Goal: Information Seeking & Learning: Learn about a topic

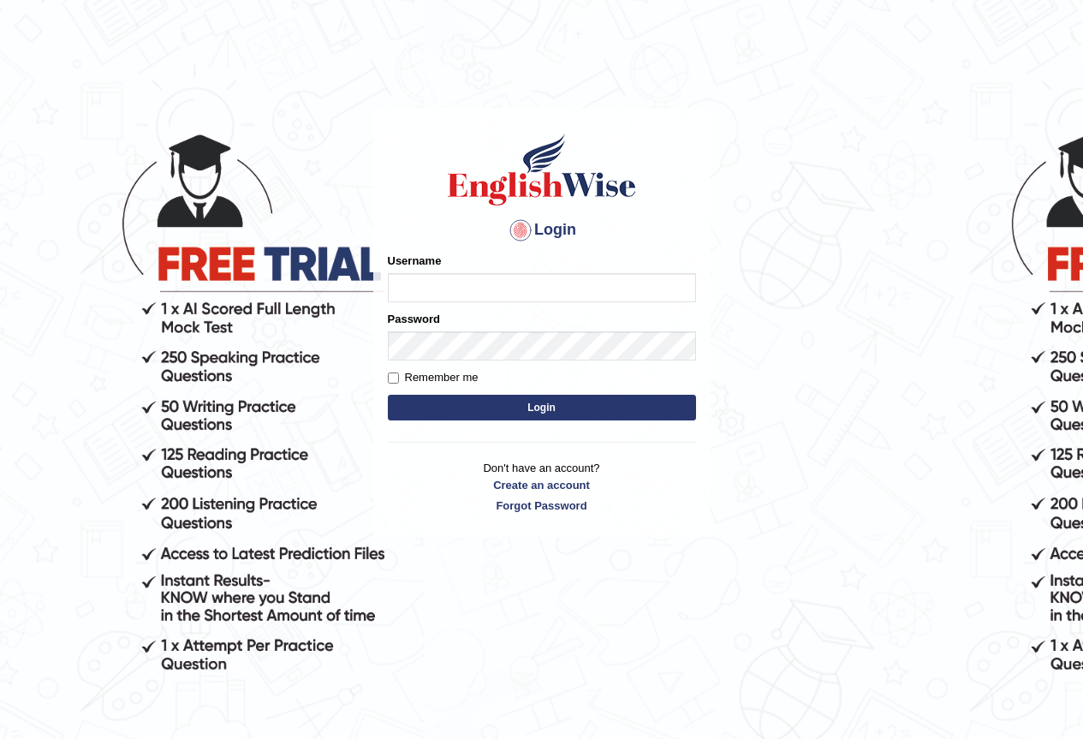
type input "Nahidshikder"
click at [388, 377] on input "Remember me" at bounding box center [393, 377] width 11 height 11
checkbox input "true"
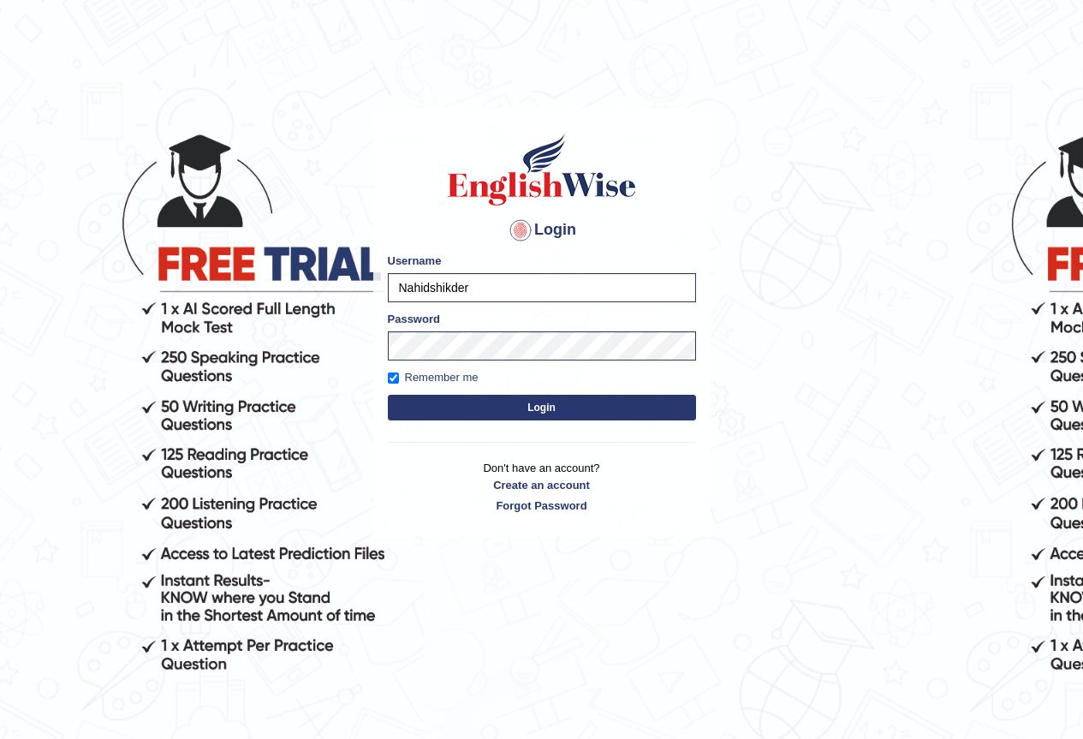
click at [419, 411] on button "Login" at bounding box center [542, 408] width 308 height 26
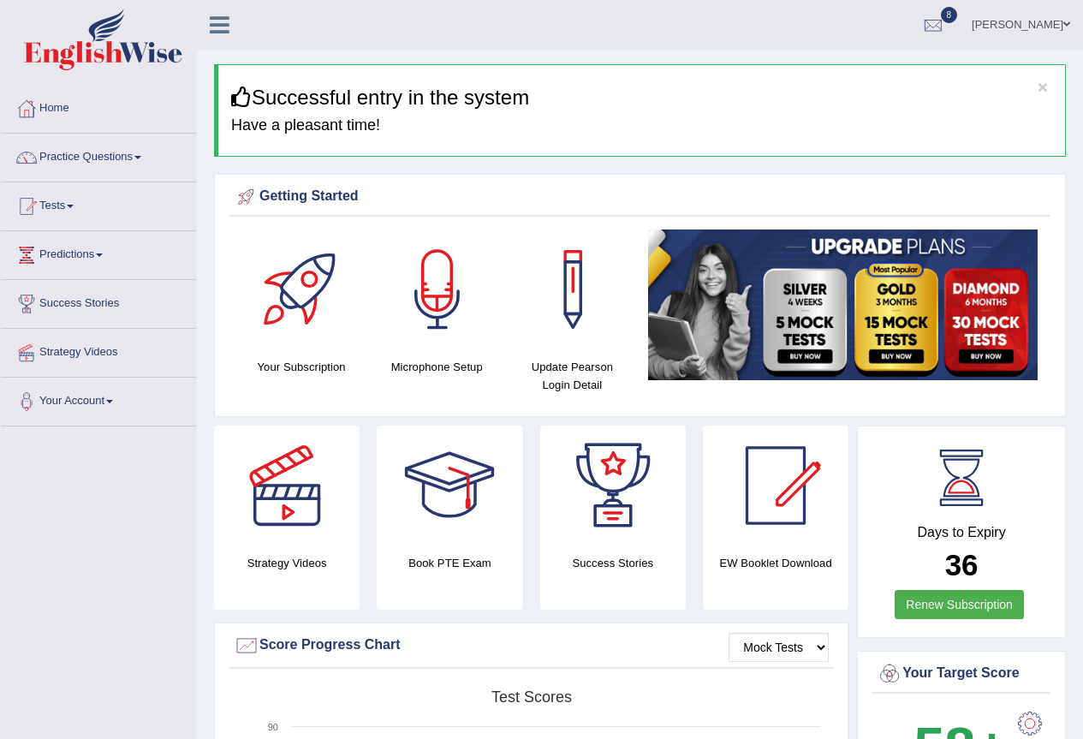
click at [1042, 524] on div "Days to Expiry 36 Renew Subscription" at bounding box center [961, 533] width 178 height 189
click at [1001, 555] on h2 "36" at bounding box center [960, 565] width 169 height 33
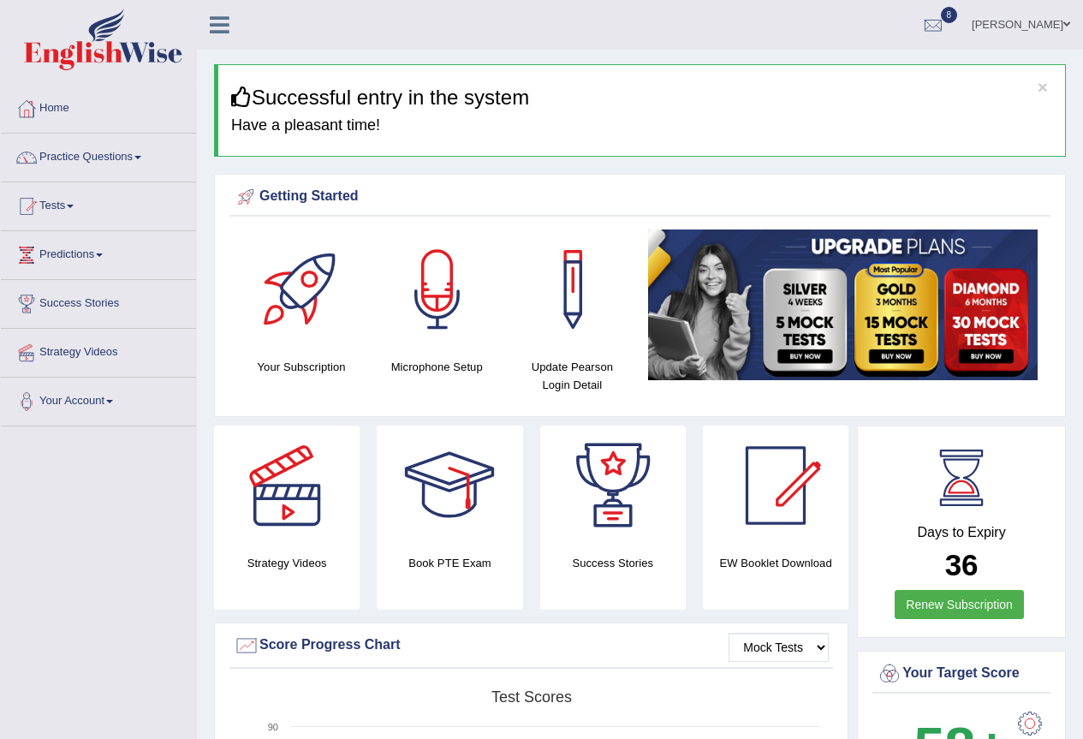
click at [1001, 555] on h2 "36" at bounding box center [960, 565] width 169 height 33
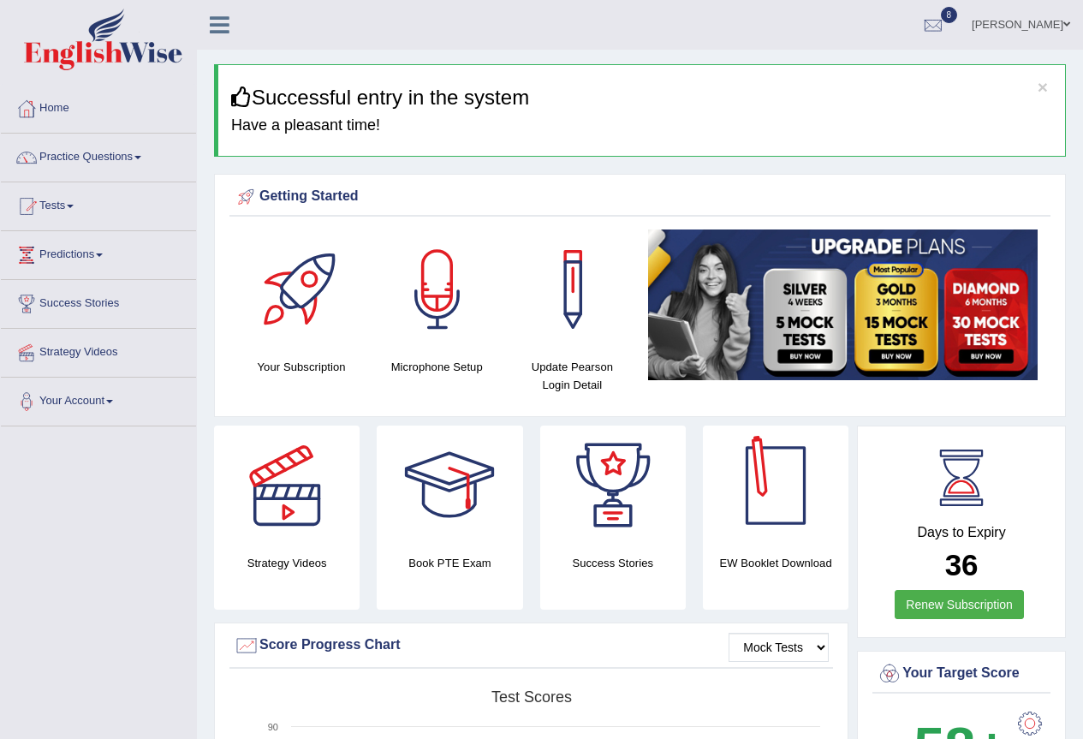
click at [1003, 428] on div "Days to Expiry 36 Renew Subscription" at bounding box center [961, 531] width 209 height 212
click at [74, 205] on span at bounding box center [70, 206] width 7 height 3
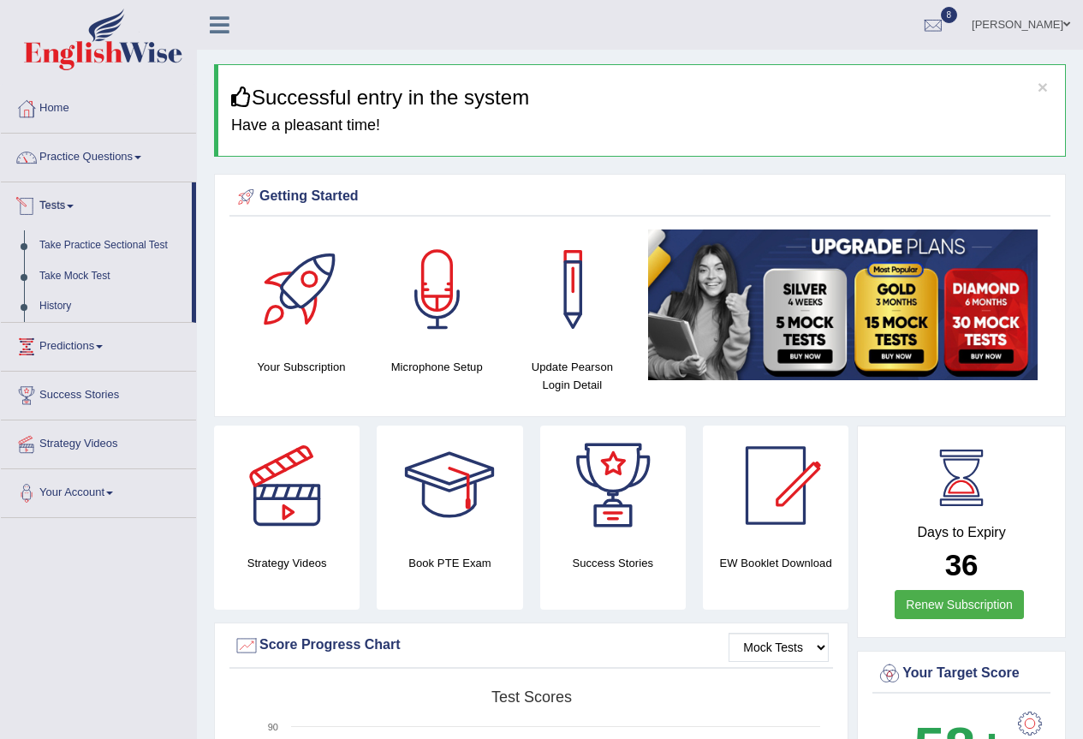
click at [75, 203] on link "Tests" at bounding box center [96, 203] width 191 height 43
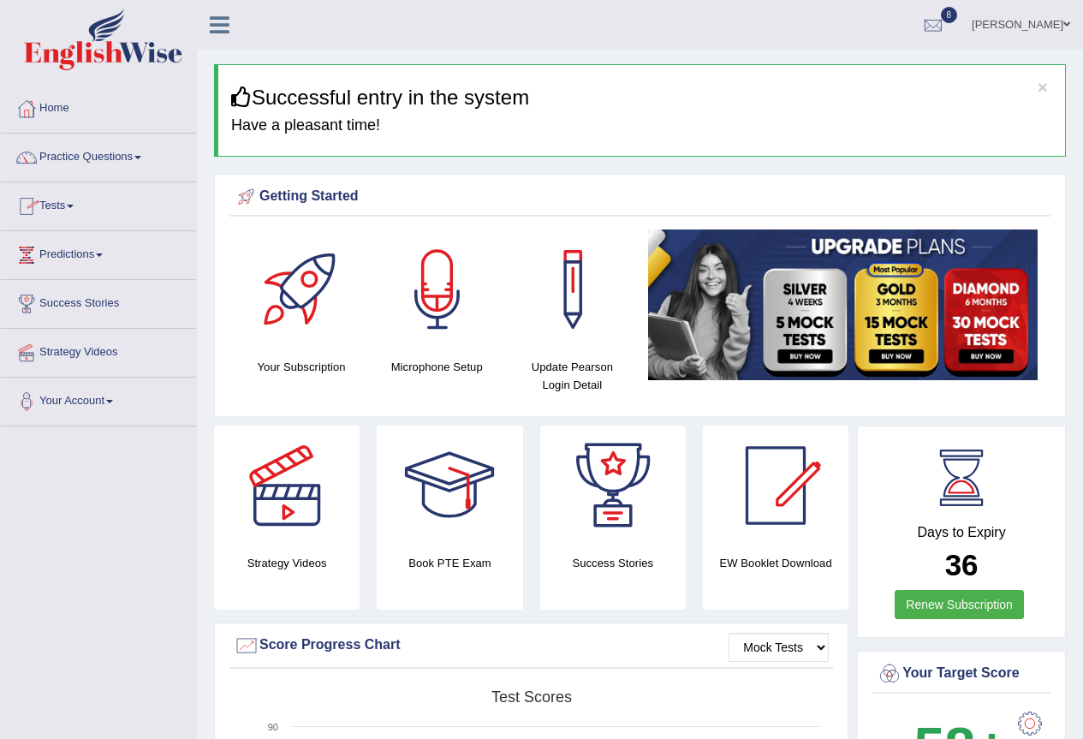
click at [75, 203] on link "Tests" at bounding box center [98, 203] width 195 height 43
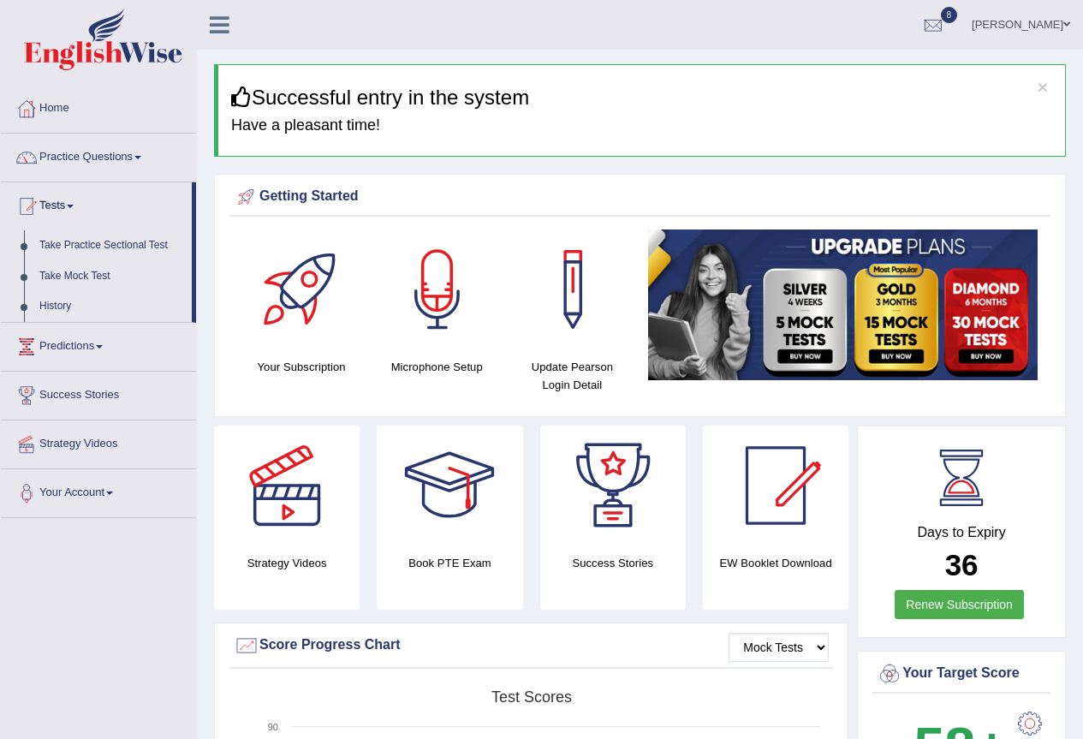
click at [75, 203] on link "Tests" at bounding box center [96, 203] width 191 height 43
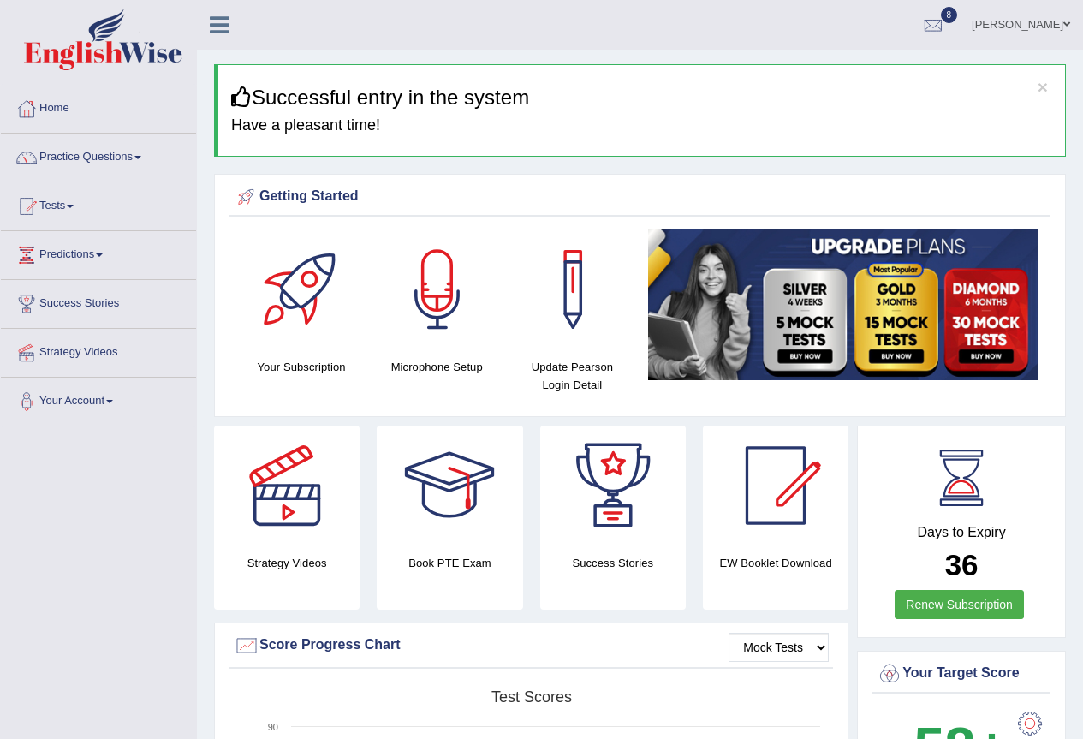
click at [83, 202] on link "Tests" at bounding box center [98, 203] width 195 height 43
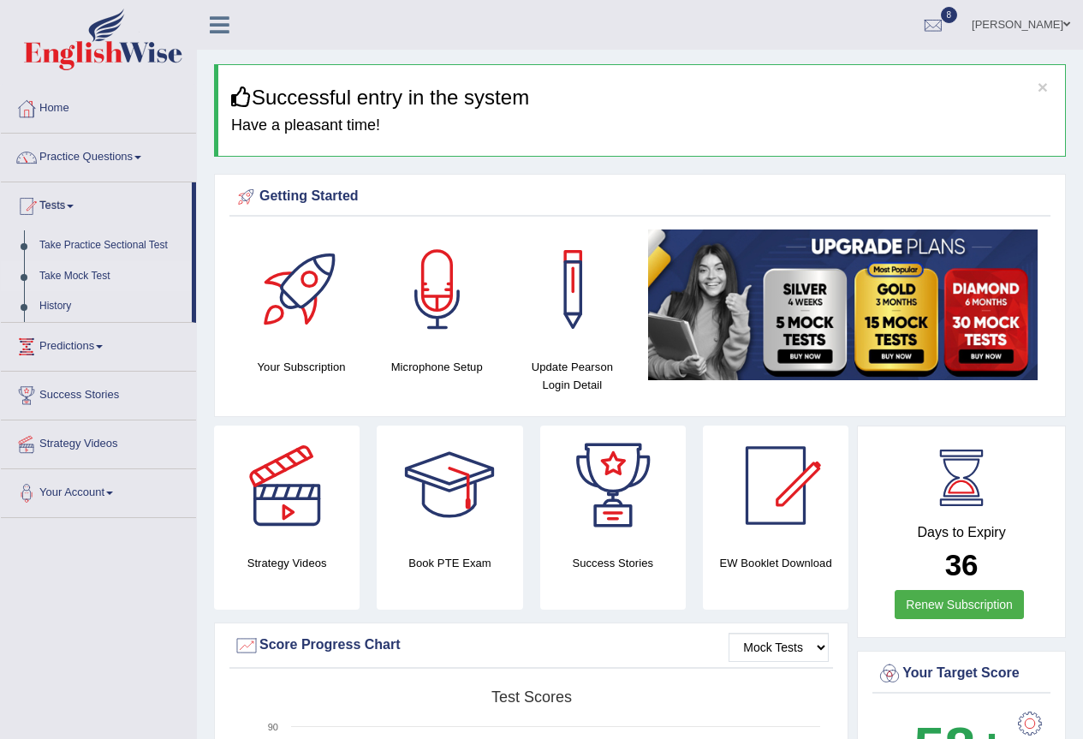
click at [81, 271] on link "Take Mock Test" at bounding box center [112, 276] width 160 height 31
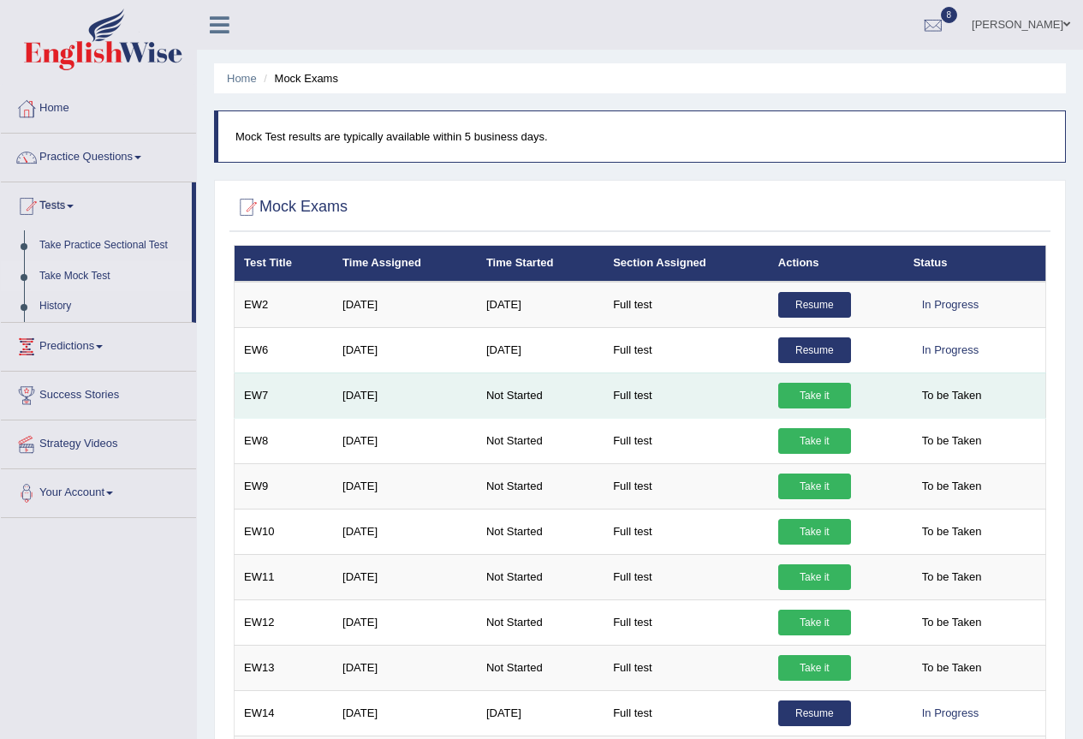
click at [823, 391] on link "Take it" at bounding box center [814, 396] width 73 height 26
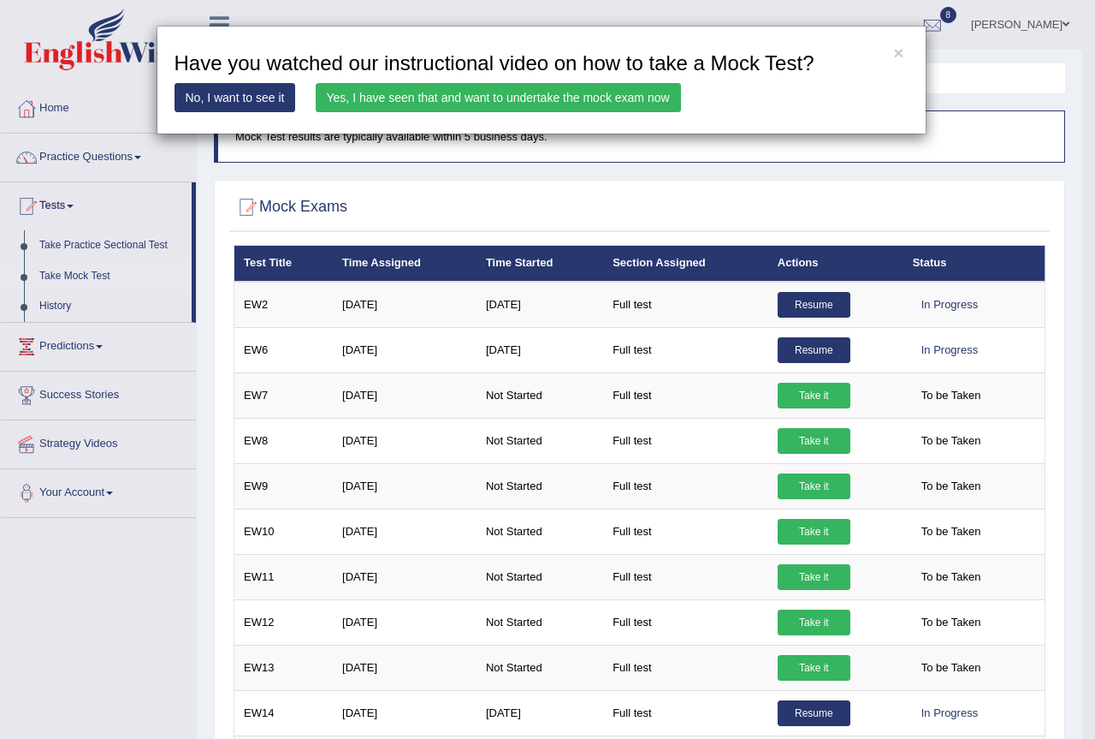
click at [484, 92] on link "Yes, I have seen that and want to undertake the mock exam now" at bounding box center [498, 97] width 365 height 29
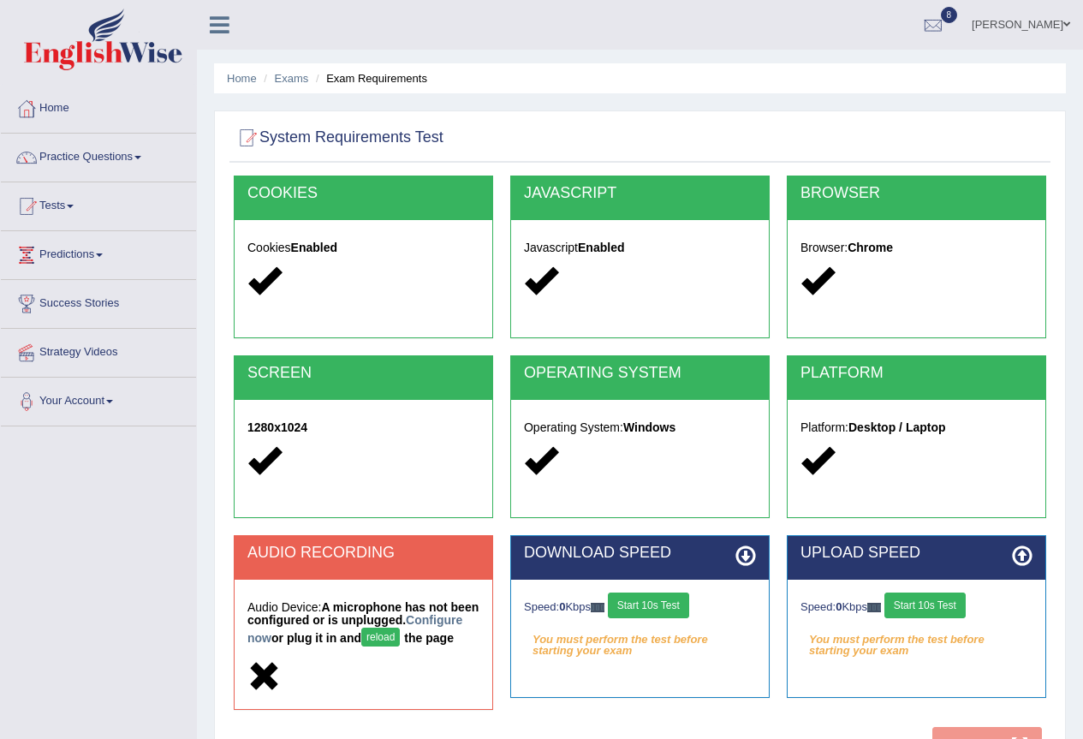
scroll to position [86, 0]
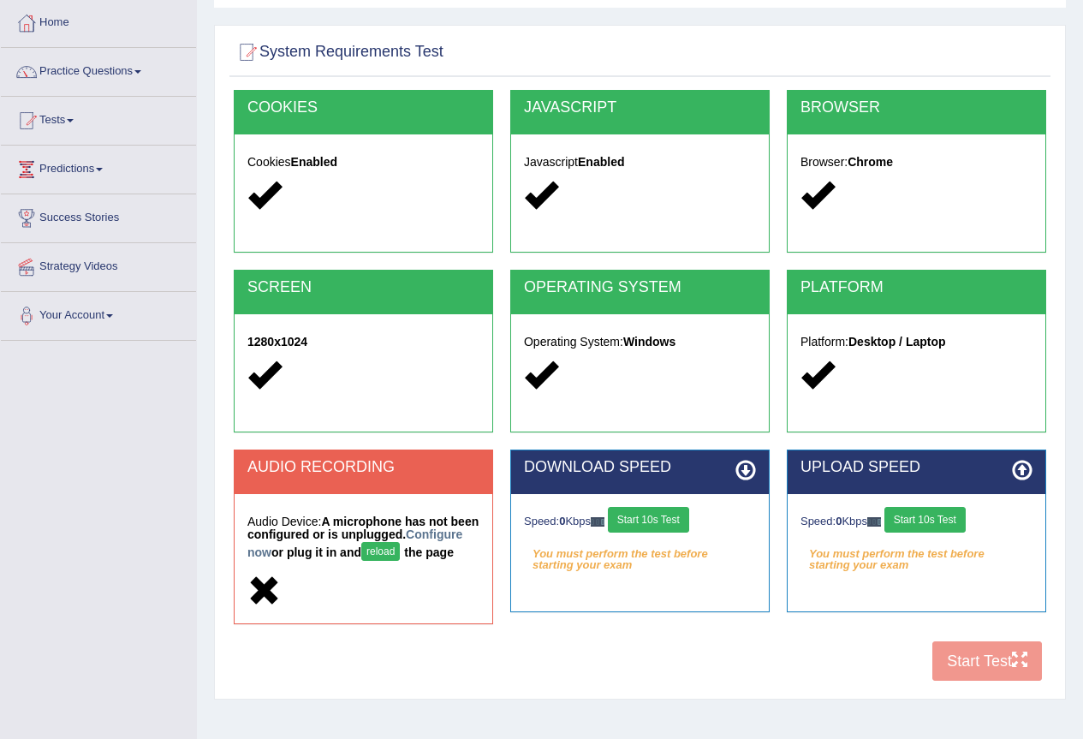
click at [400, 547] on button "reload" at bounding box center [380, 551] width 39 height 19
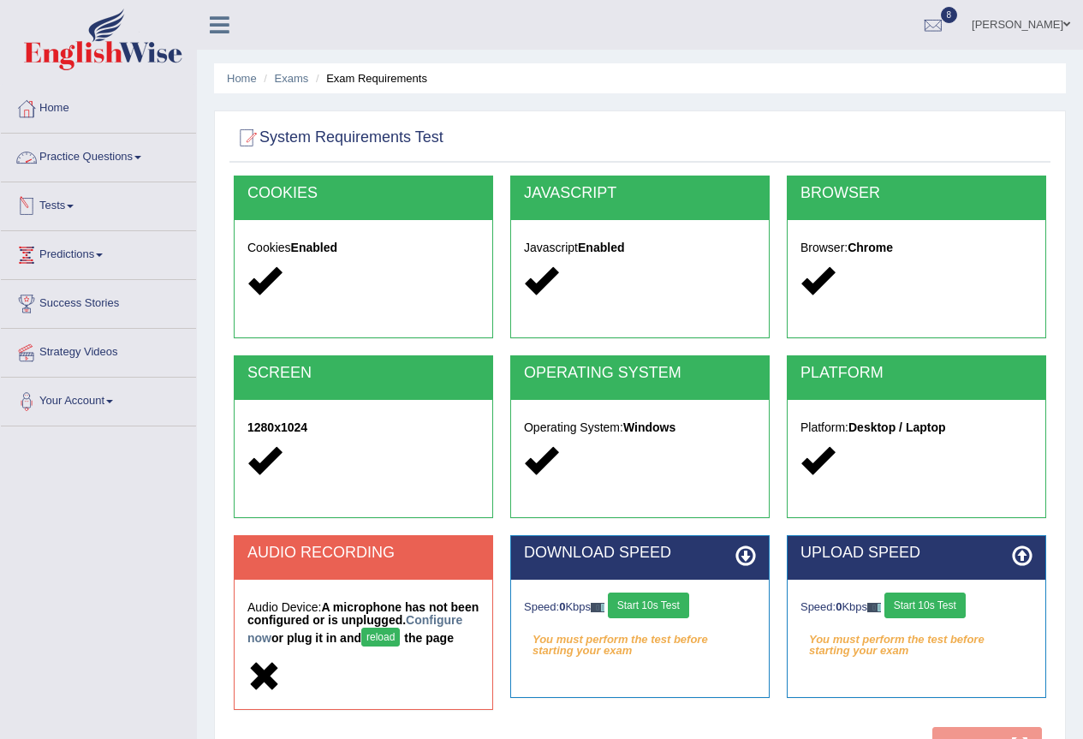
click at [141, 153] on link "Practice Questions" at bounding box center [98, 155] width 195 height 43
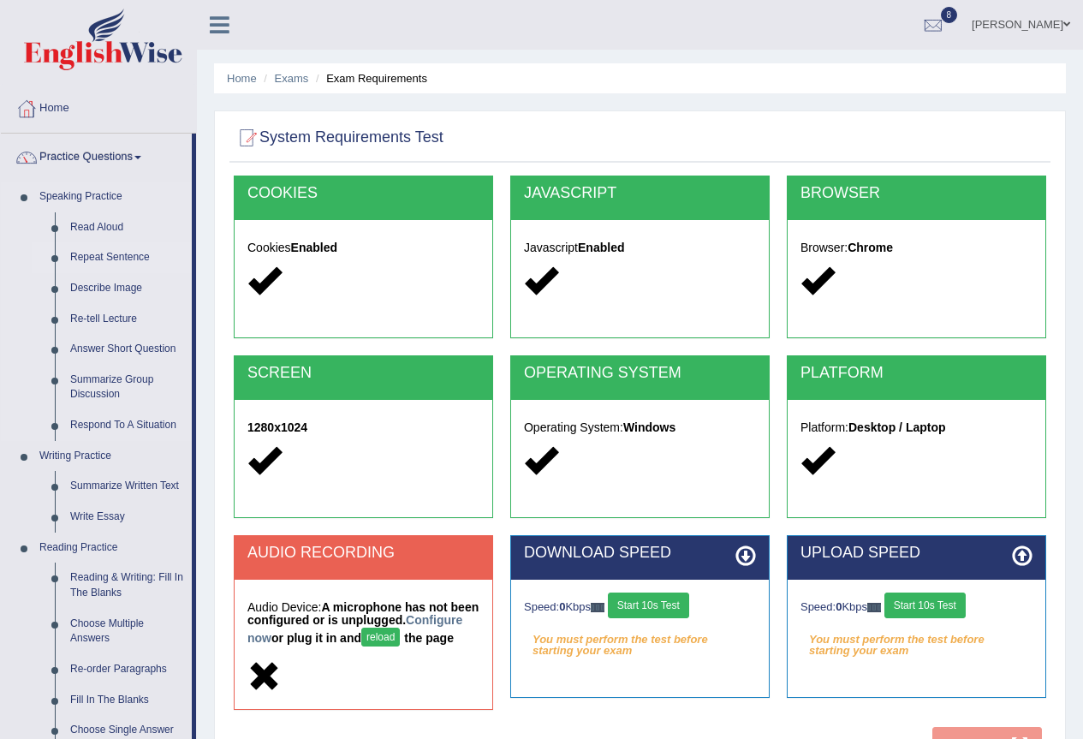
click at [110, 253] on link "Repeat Sentence" at bounding box center [126, 257] width 129 height 31
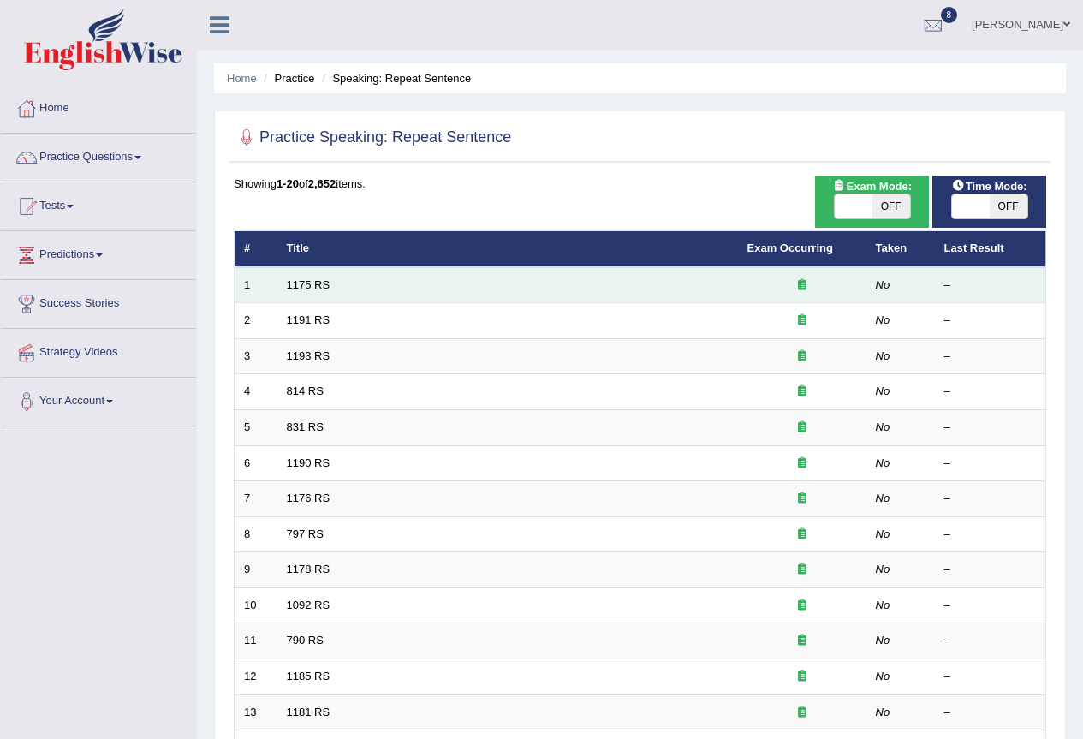
click at [302, 276] on td "1175 RS" at bounding box center [507, 285] width 460 height 36
click at [306, 278] on link "1175 RS" at bounding box center [309, 284] width 44 height 13
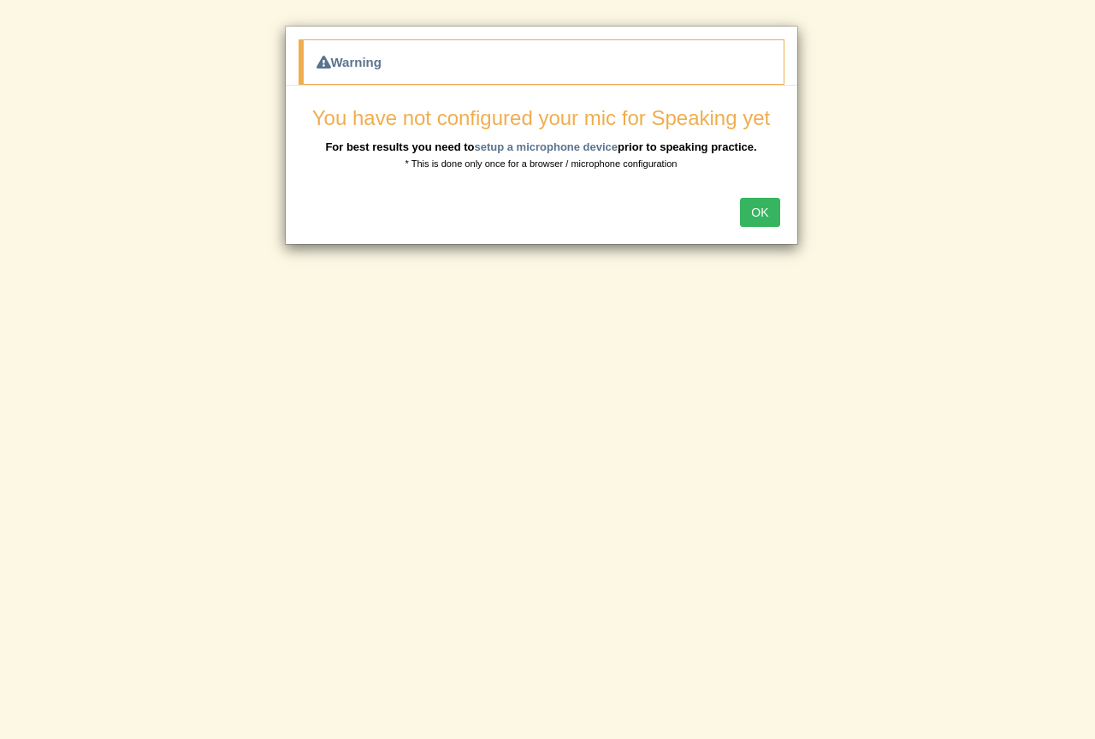
click at [765, 205] on button "OK" at bounding box center [759, 212] width 39 height 29
click at [747, 210] on button "OK" at bounding box center [759, 212] width 39 height 29
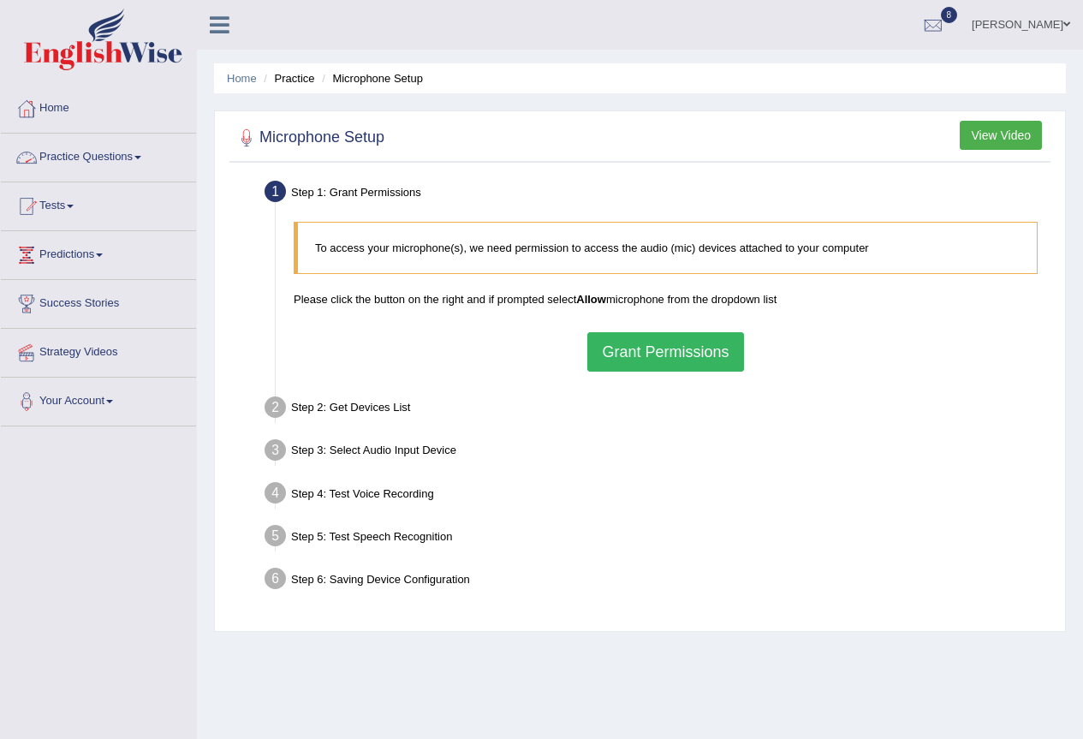
click at [137, 153] on link "Practice Questions" at bounding box center [98, 155] width 195 height 43
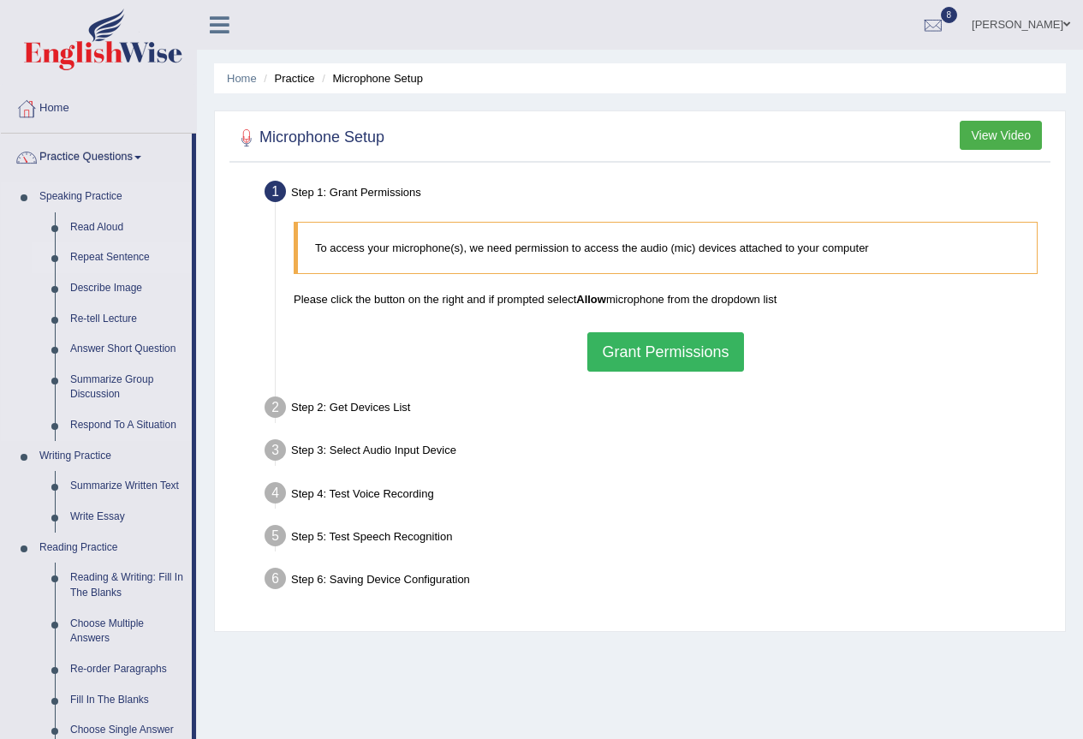
click at [124, 249] on link "Repeat Sentence" at bounding box center [126, 257] width 129 height 31
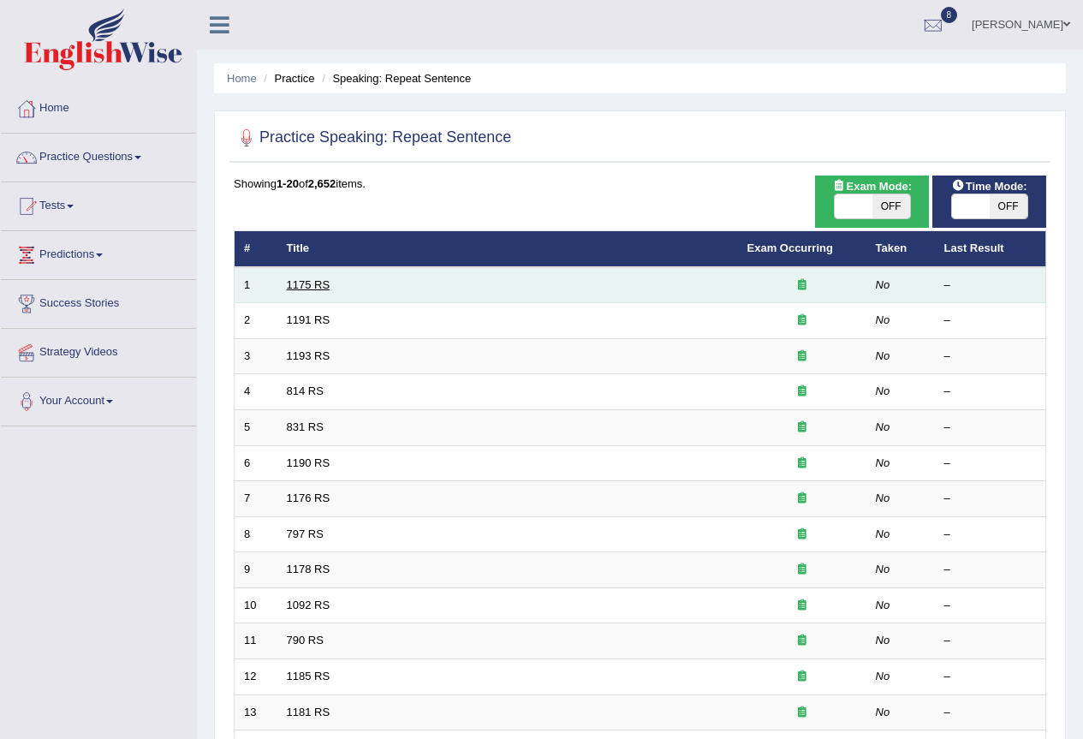
click at [316, 279] on link "1175 RS" at bounding box center [309, 284] width 44 height 13
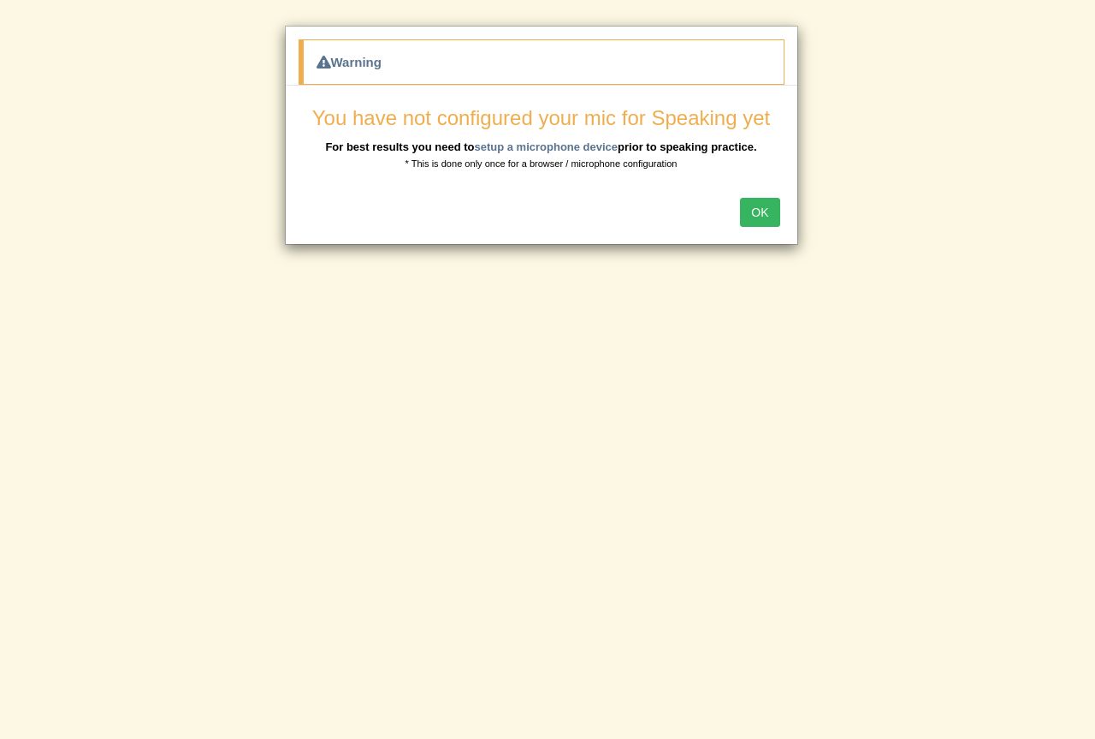
click at [768, 211] on button "OK" at bounding box center [759, 212] width 39 height 29
